Goal: Task Accomplishment & Management: Use online tool/utility

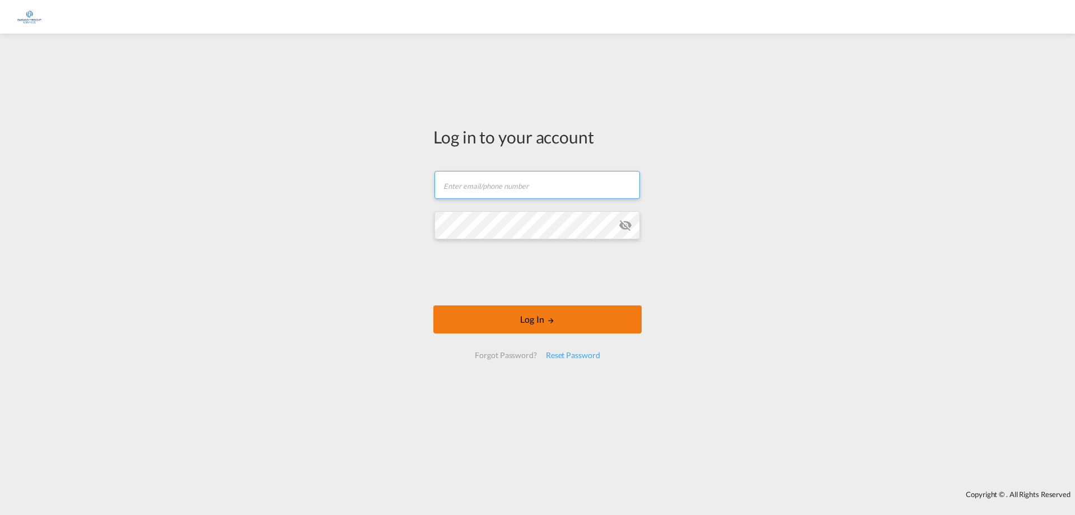
type input "[EMAIL_ADDRESS][DOMAIN_NAME]"
click at [549, 321] on md-icon "LOGIN" at bounding box center [551, 320] width 8 height 8
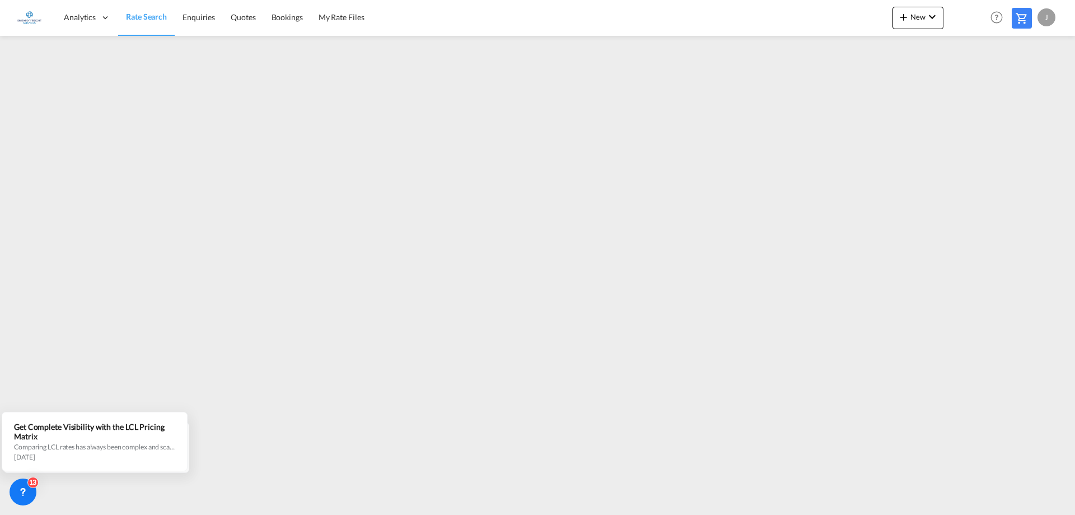
click at [1052, 21] on div "J" at bounding box center [1047, 17] width 18 height 18
click at [1025, 88] on button "Logout" at bounding box center [1033, 85] width 73 height 22
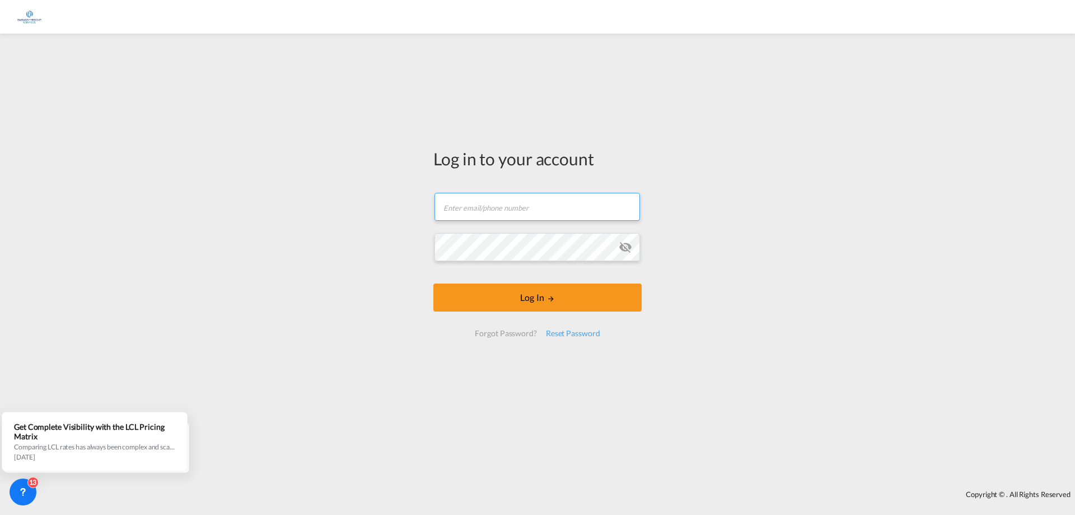
type input "[EMAIL_ADDRESS][DOMAIN_NAME]"
